Goal: Transaction & Acquisition: Purchase product/service

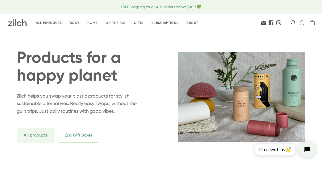
click at [138, 23] on link "Gifts" at bounding box center [139, 23] width 18 height 12
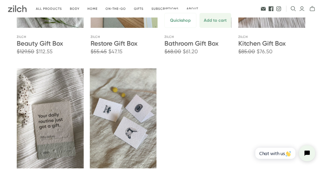
scroll to position [46, 0]
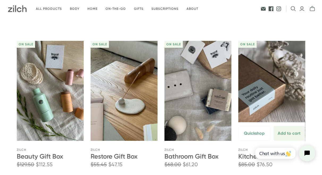
click at [245, 158] on link "Kitchen Gift Box" at bounding box center [262, 157] width 48 height 8
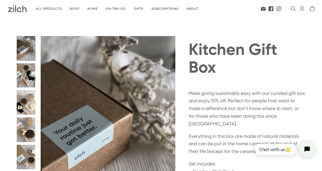
click at [26, 76] on button "Kitchen Gift Box thumbnail" at bounding box center [26, 76] width 19 height 24
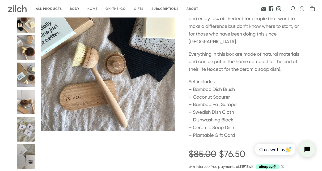
scroll to position [52, 0]
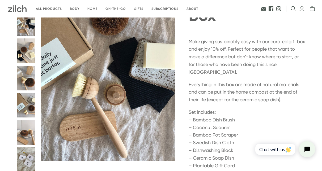
click at [24, 52] on button "Kitchen Gift Box thumbnail" at bounding box center [26, 51] width 19 height 25
